Goal: Navigation & Orientation: Find specific page/section

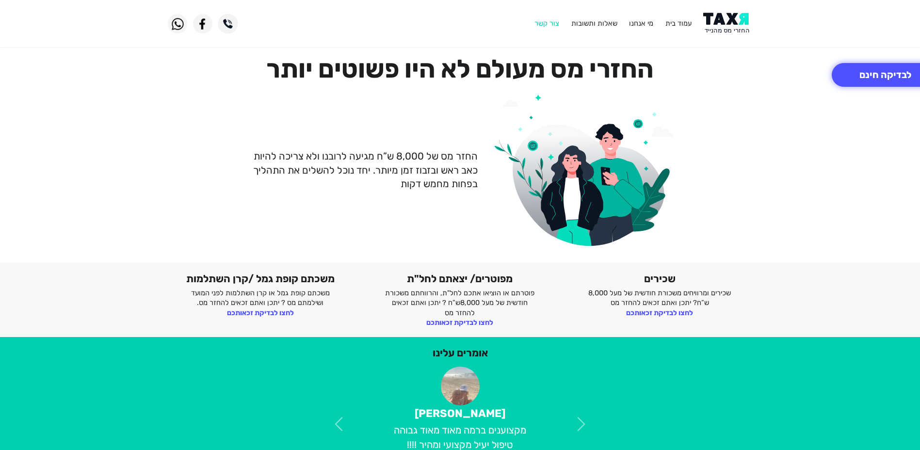
click at [559, 26] on link "צור קשר" at bounding box center [546, 23] width 25 height 9
click at [218, 25] on img at bounding box center [227, 23] width 19 height 19
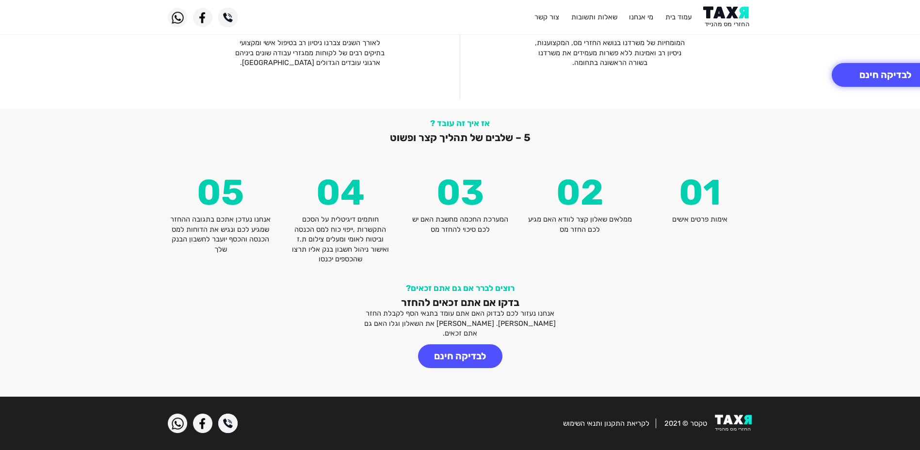
scroll to position [1266, 0]
click at [691, 19] on link "עמוד בית" at bounding box center [678, 17] width 26 height 9
